Goal: Task Accomplishment & Management: Manage account settings

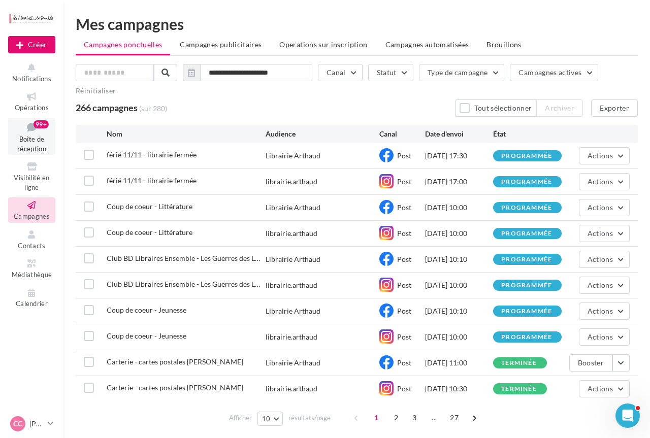
click at [32, 133] on icon at bounding box center [31, 127] width 41 height 14
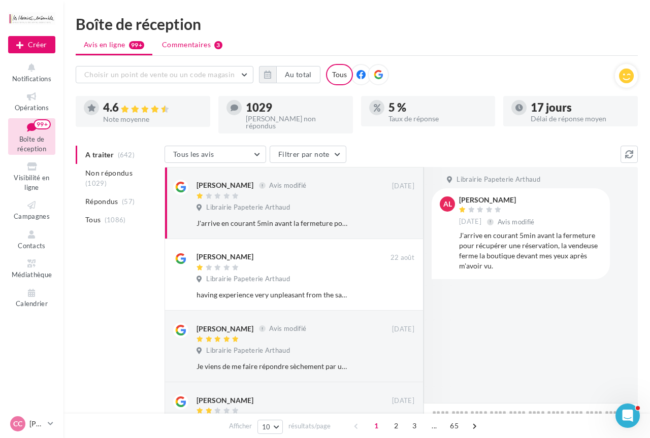
click at [187, 52] on li "Commentaires 3" at bounding box center [192, 45] width 77 height 18
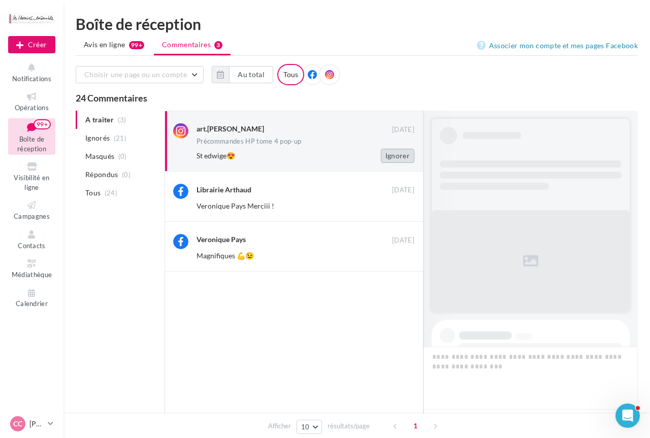
click at [399, 155] on button "Ignorer" at bounding box center [398, 156] width 34 height 14
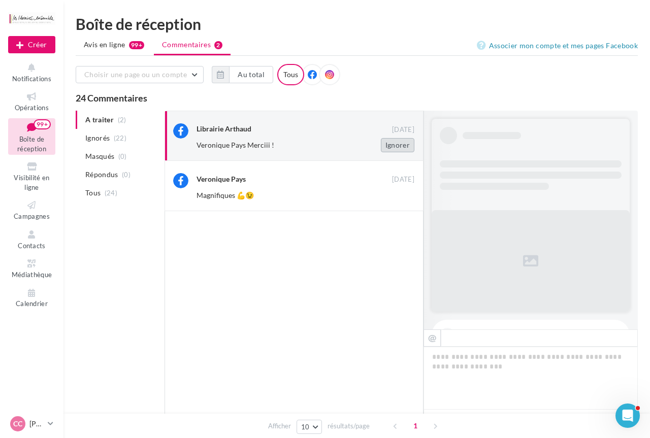
click at [404, 147] on button "Ignorer" at bounding box center [398, 145] width 34 height 14
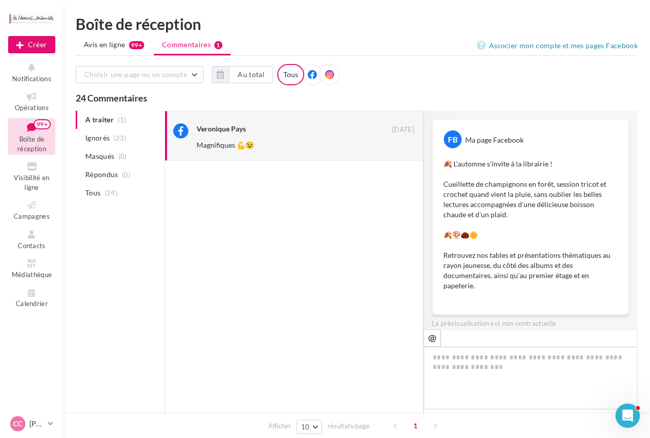
scroll to position [126, 0]
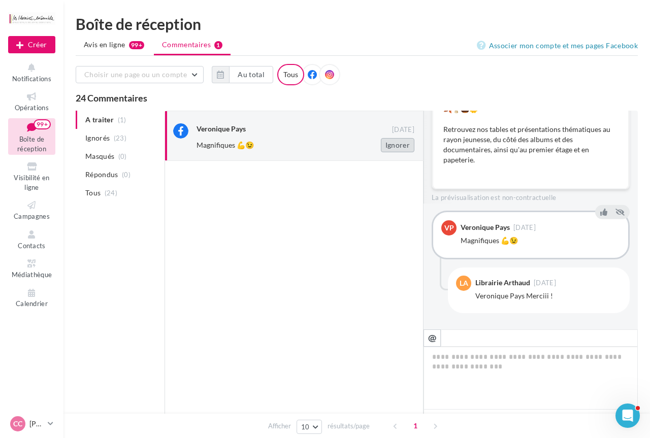
click at [407, 145] on button "Ignorer" at bounding box center [398, 145] width 34 height 14
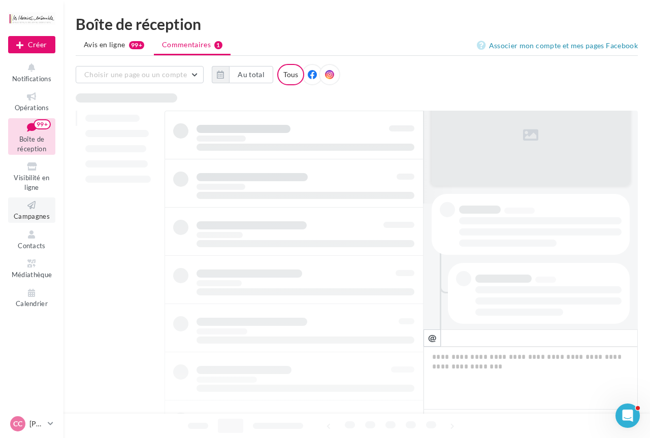
click at [34, 209] on icon at bounding box center [31, 206] width 41 height 12
